Goal: Answer question/provide support

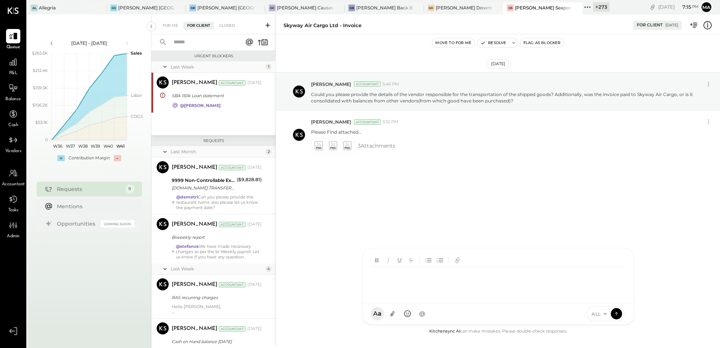
scroll to position [209, 0]
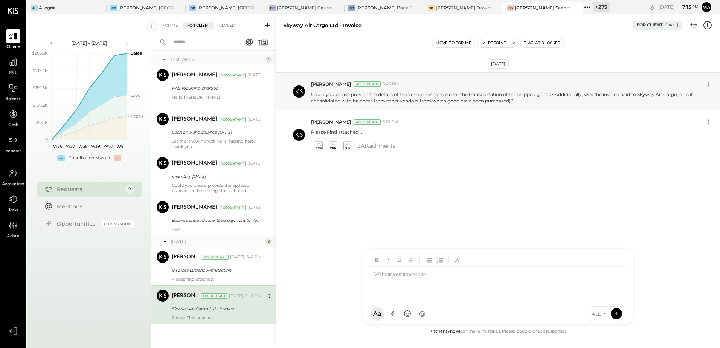
click at [241, 301] on div "[PERSON_NAME] Accountant [DATE], 5:46 PM" at bounding box center [217, 296] width 90 height 11
click at [709, 83] on icon at bounding box center [709, 84] width 8 height 8
click at [583, 195] on div "[DATE] [PERSON_NAME] Accountant 5:46 PM Edit Message Could you please provide t…" at bounding box center [498, 134] width 444 height 163
click at [711, 84] on icon at bounding box center [709, 84] width 8 height 8
click at [497, 42] on button "Resolve" at bounding box center [493, 42] width 32 height 9
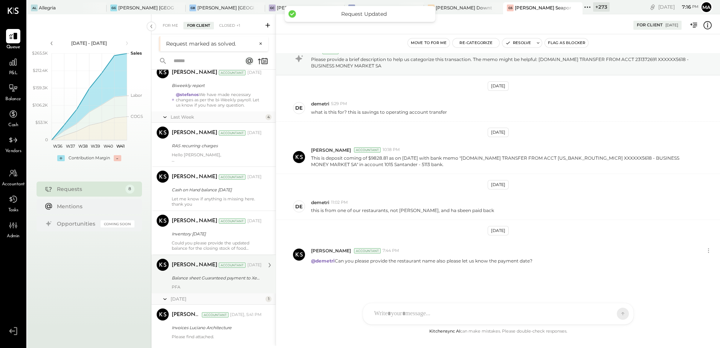
scroll to position [170, 0]
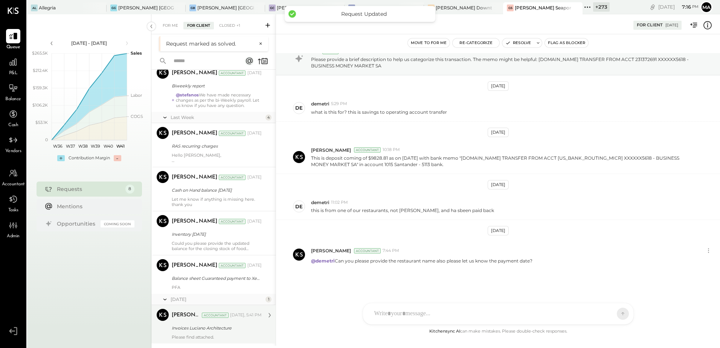
click at [220, 323] on div "[PERSON_NAME] Accountant [DATE], 5:41 PM Invoices [PERSON_NAME] Architecture Pl…" at bounding box center [217, 324] width 90 height 31
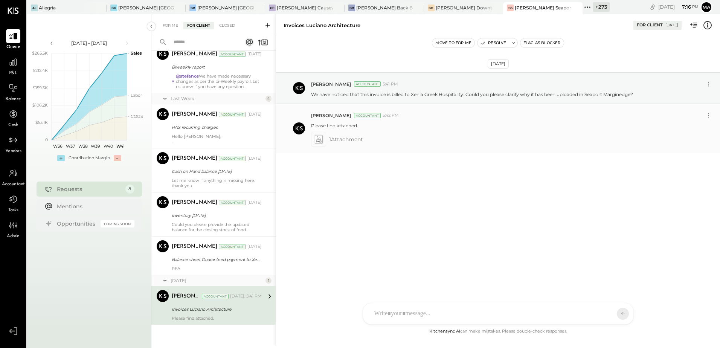
click at [320, 139] on icon at bounding box center [318, 137] width 5 height 3
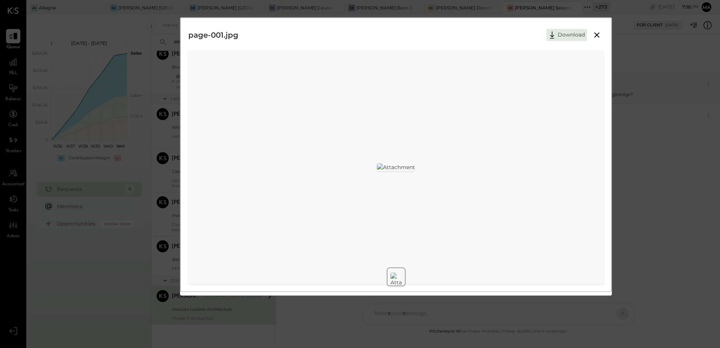
drag, startPoint x: 598, startPoint y: 35, endPoint x: 610, endPoint y: 61, distance: 29.1
click at [600, 35] on icon at bounding box center [596, 35] width 9 height 9
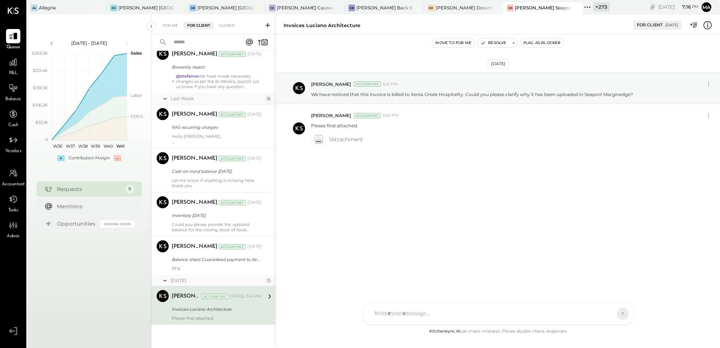
click at [622, 200] on div "[DATE] [PERSON_NAME] Accountant 5:41 PM We have noticed that this invoice is bi…" at bounding box center [498, 131] width 444 height 156
